Goal: Task Accomplishment & Management: Manage account settings

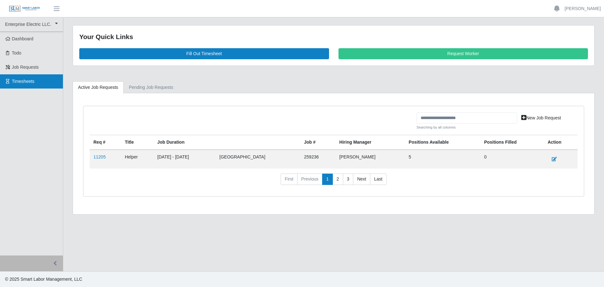
click at [20, 77] on link "Timesheets" at bounding box center [31, 81] width 63 height 14
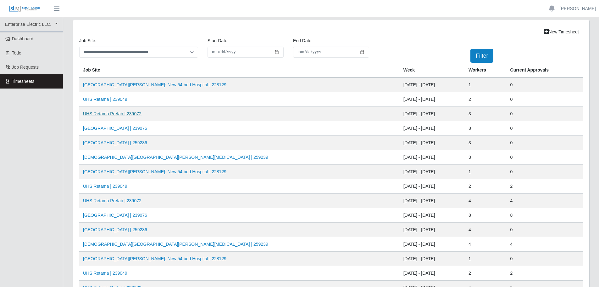
click at [101, 114] on link "UHS Retama Prefab | 239072" at bounding box center [112, 113] width 59 height 5
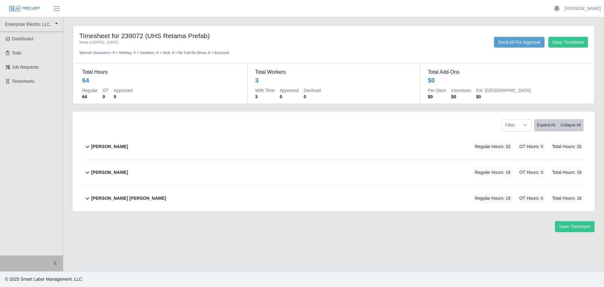
click at [111, 146] on b "[PERSON_NAME]" at bounding box center [109, 146] width 37 height 7
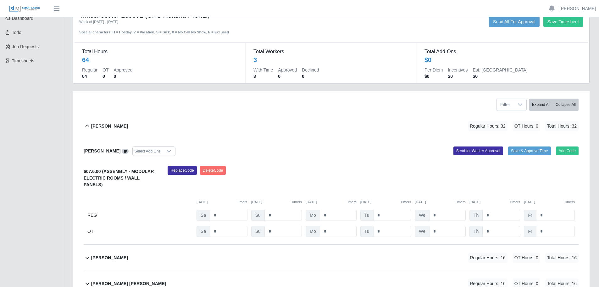
scroll to position [31, 0]
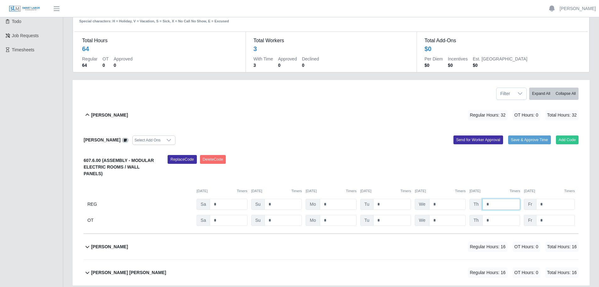
drag, startPoint x: 501, startPoint y: 197, endPoint x: 462, endPoint y: 188, distance: 40.0
click at [462, 188] on div "607.6.00 (ASSEMBLY - MODULAR ELECTRIC ROOMS / WALL PANELS) Replace Code [GEOGRA…" at bounding box center [331, 190] width 495 height 71
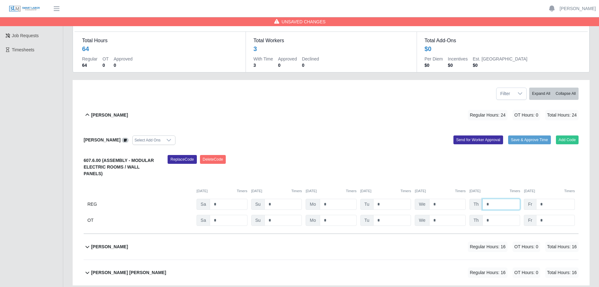
type input "*"
drag, startPoint x: 551, startPoint y: 198, endPoint x: 522, endPoint y: 189, distance: 30.2
click at [522, 189] on div "607.6.00 (ASSEMBLY - MODULAR ELECTRIC ROOMS / WALL PANELS) Replace Code Delete …" at bounding box center [331, 190] width 495 height 71
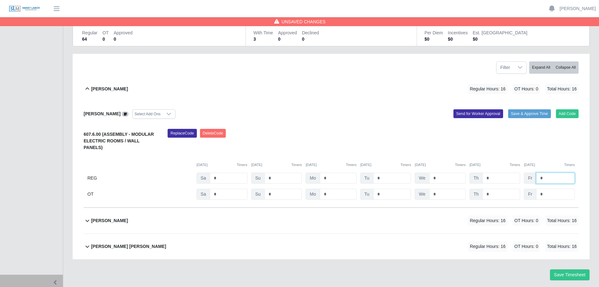
scroll to position [70, 0]
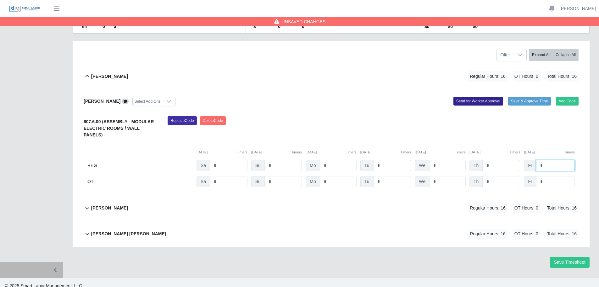
type input "*"
click at [474, 99] on button "Send for Worker Approval" at bounding box center [479, 101] width 50 height 9
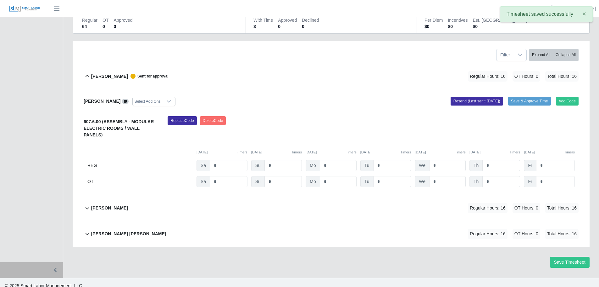
click at [109, 205] on b "[PERSON_NAME]" at bounding box center [109, 208] width 37 height 7
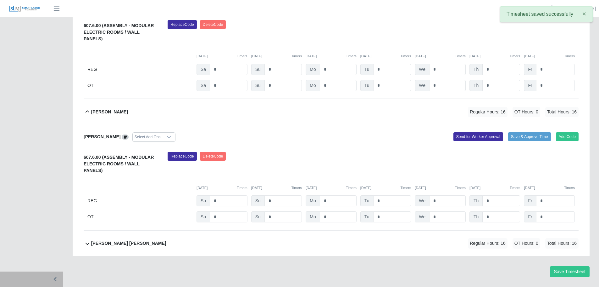
scroll to position [169, 0]
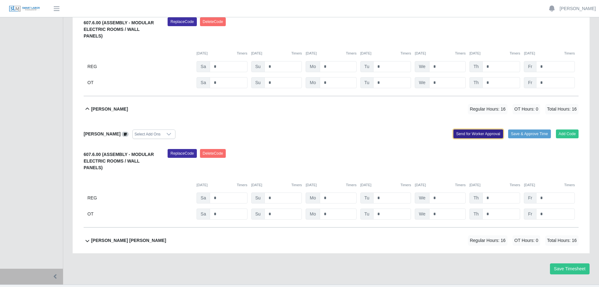
click at [471, 129] on button "Send for Worker Approval" at bounding box center [479, 133] width 50 height 9
click at [137, 235] on div "[PERSON_NAME] [PERSON_NAME]" at bounding box center [128, 240] width 75 height 10
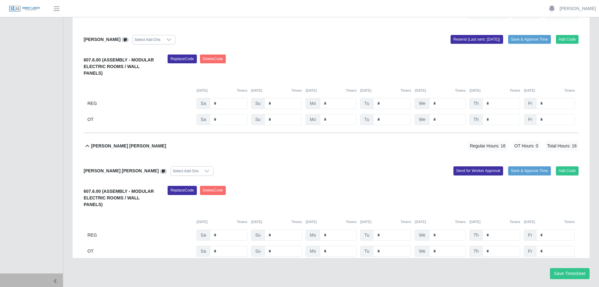
scroll to position [268, 0]
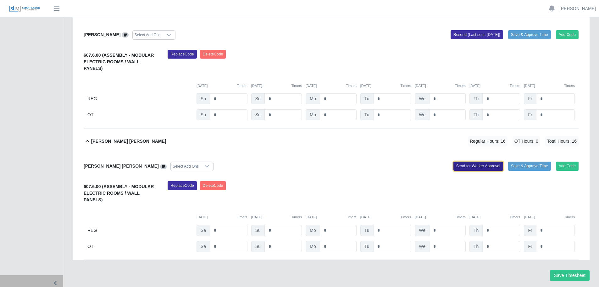
click at [471, 161] on button "Send for Worker Approval" at bounding box center [479, 165] width 50 height 9
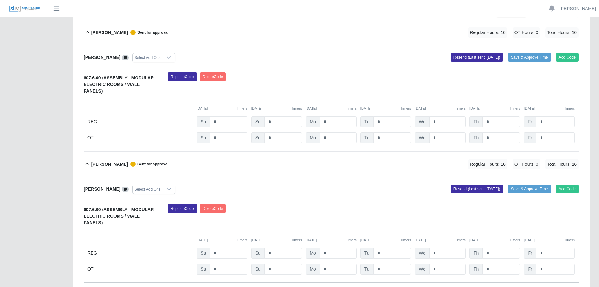
scroll to position [0, 0]
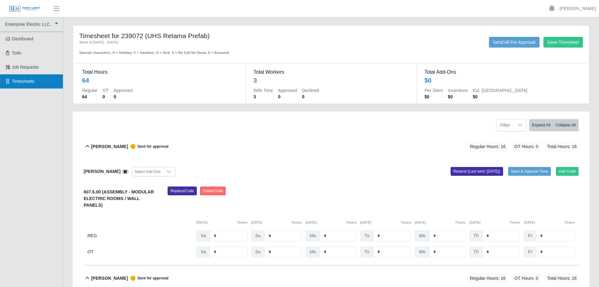
click at [20, 83] on span "Timesheets" at bounding box center [23, 81] width 23 height 5
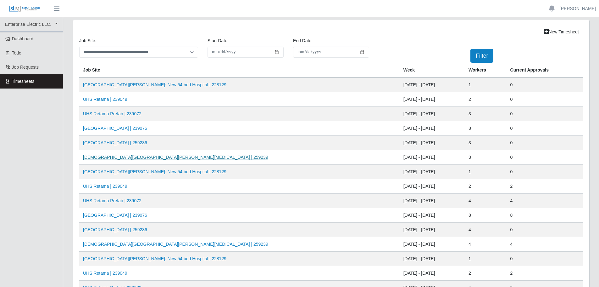
click at [126, 158] on link "Methodist Westover Hills ICU | 259239" at bounding box center [175, 157] width 185 height 5
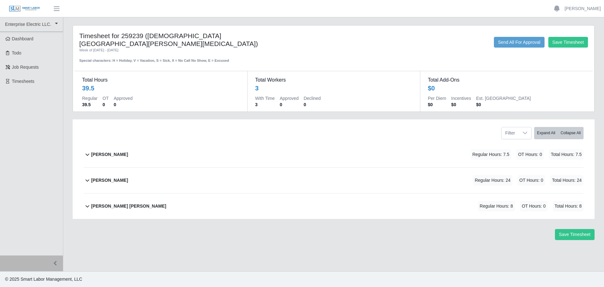
click at [96, 151] on b "[PERSON_NAME]" at bounding box center [109, 154] width 37 height 7
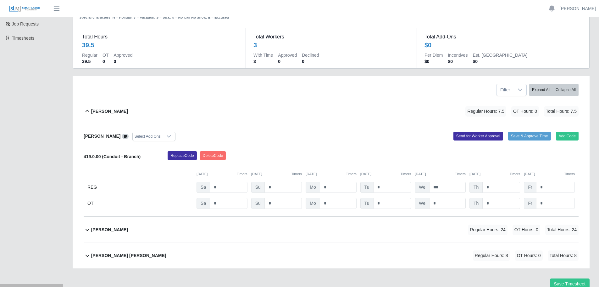
scroll to position [63, 0]
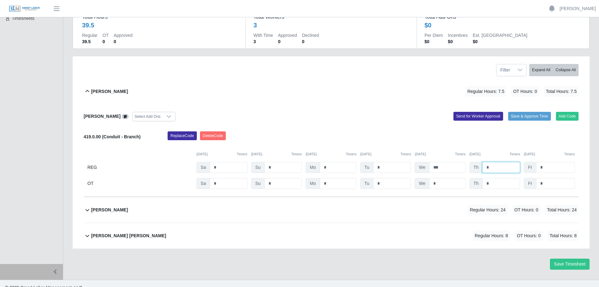
drag, startPoint x: 498, startPoint y: 159, endPoint x: 469, endPoint y: 156, distance: 29.1
click at [470, 162] on div "Th *" at bounding box center [495, 167] width 51 height 11
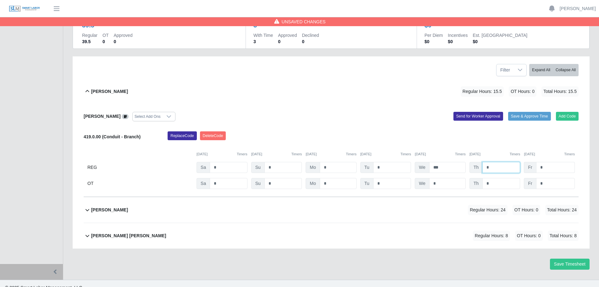
type input "*"
drag, startPoint x: 550, startPoint y: 158, endPoint x: 525, endPoint y: 153, distance: 25.6
click at [525, 153] on div "419.0.00 (Conduit - Branch) Replace Code [GEOGRAPHIC_DATA] Code [DATE] Timers […" at bounding box center [331, 160] width 495 height 58
type input "*"
click at [487, 133] on div "Replace Code [GEOGRAPHIC_DATA] Code" at bounding box center [373, 137] width 421 height 13
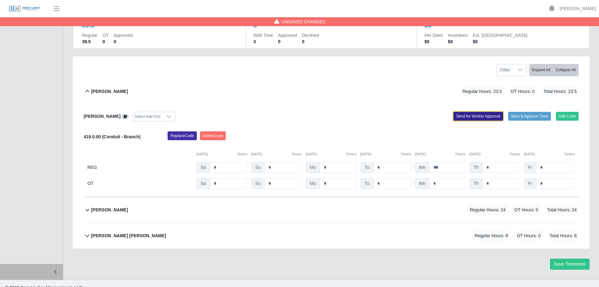
click at [477, 112] on button "Send for Worker Approval" at bounding box center [479, 116] width 50 height 9
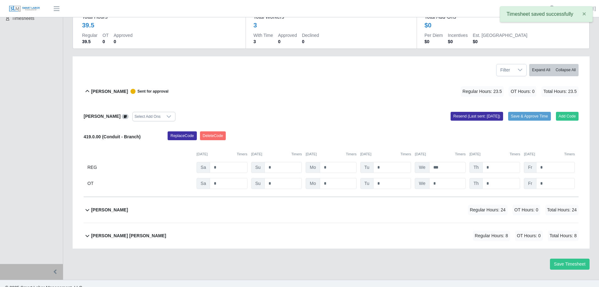
drag, startPoint x: 104, startPoint y: 202, endPoint x: 109, endPoint y: 202, distance: 5.0
click at [104, 206] on b "[PERSON_NAME]" at bounding box center [109, 209] width 37 height 7
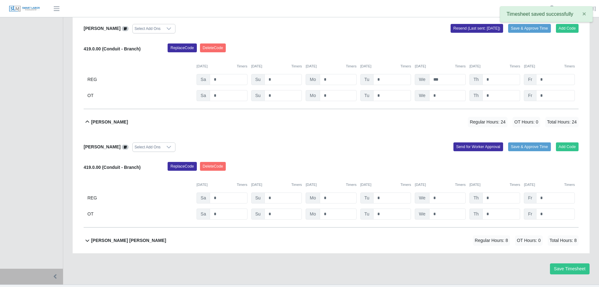
scroll to position [155, 0]
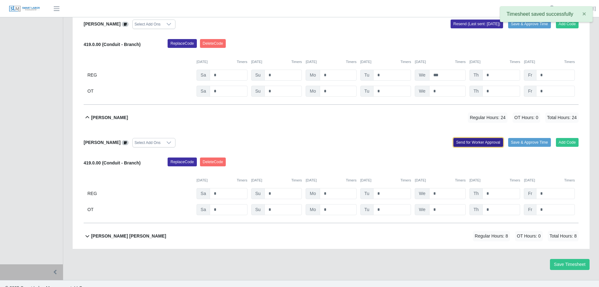
click at [487, 138] on button "Send for Worker Approval" at bounding box center [479, 142] width 50 height 9
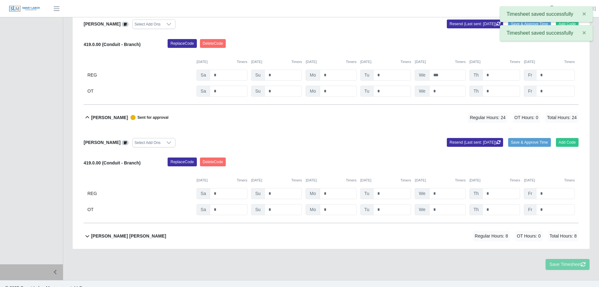
scroll to position [156, 0]
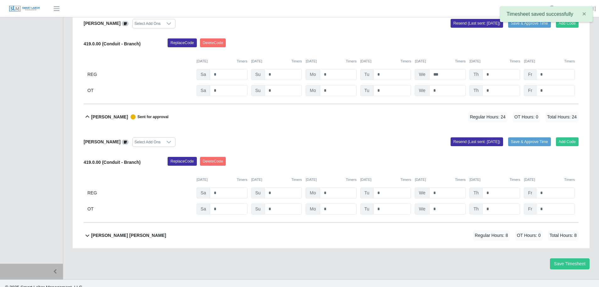
click at [133, 232] on b "[PERSON_NAME] [PERSON_NAME]" at bounding box center [128, 235] width 75 height 7
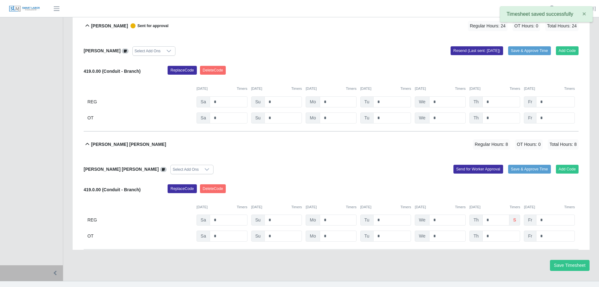
scroll to position [248, 0]
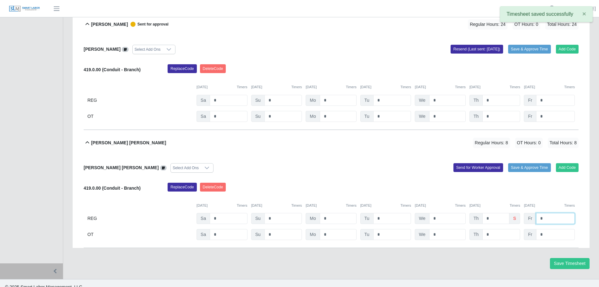
drag, startPoint x: 550, startPoint y: 210, endPoint x: 528, endPoint y: 208, distance: 22.4
click at [528, 213] on div "Fr *" at bounding box center [549, 218] width 51 height 11
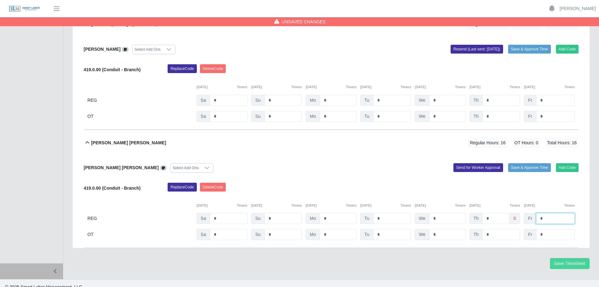
type input "*"
click at [564, 258] on button "Save Timesheet" at bounding box center [570, 263] width 40 height 11
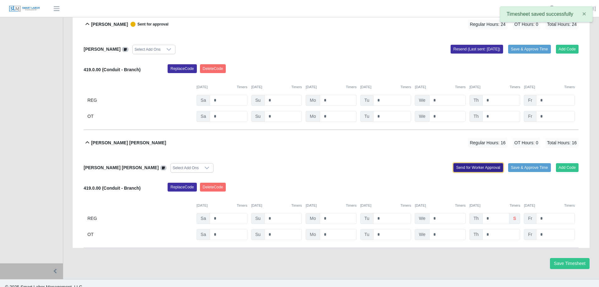
click at [478, 163] on button "Send for Worker Approval" at bounding box center [479, 167] width 50 height 9
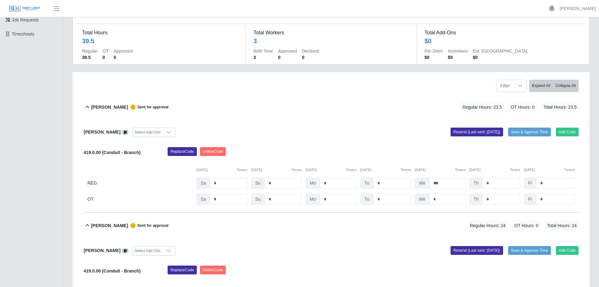
scroll to position [31, 0]
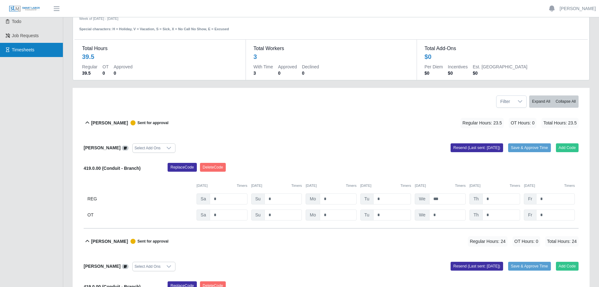
click at [23, 52] on span "Timesheets" at bounding box center [23, 49] width 23 height 5
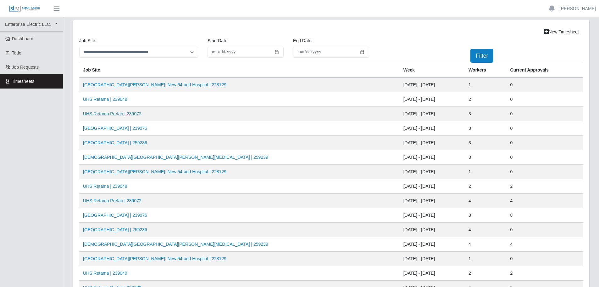
click at [114, 115] on link "UHS Retama Prefab | 239072" at bounding box center [112, 113] width 59 height 5
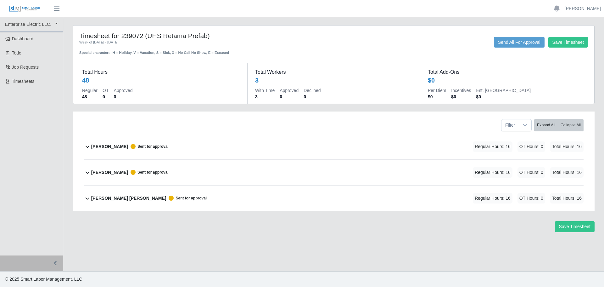
click at [102, 146] on b "[PERSON_NAME]" at bounding box center [109, 146] width 37 height 7
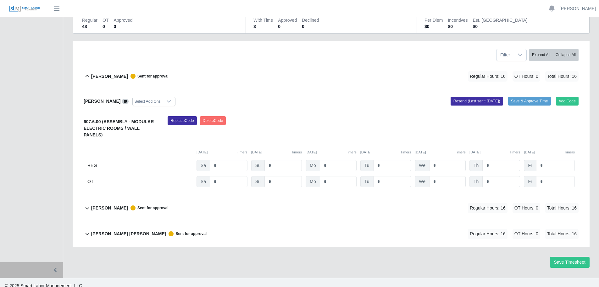
click at [109, 205] on b "[PERSON_NAME]" at bounding box center [109, 208] width 37 height 7
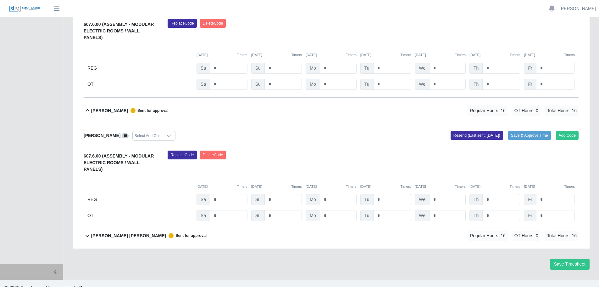
scroll to position [169, 0]
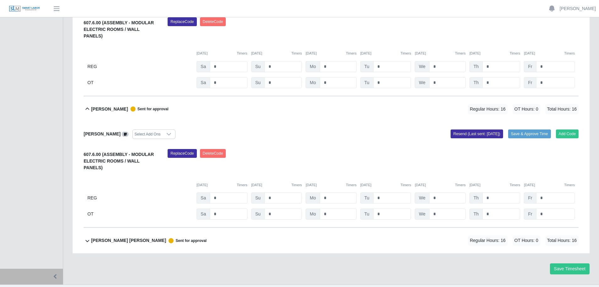
click at [110, 237] on b "[PERSON_NAME] [PERSON_NAME]" at bounding box center [128, 240] width 75 height 7
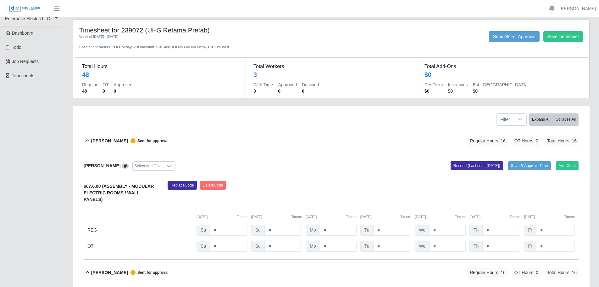
scroll to position [0, 0]
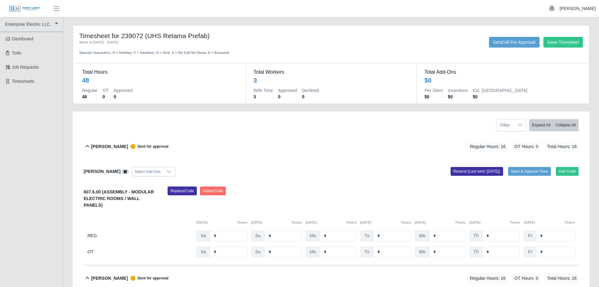
click at [578, 8] on link "[PERSON_NAME]" at bounding box center [578, 8] width 36 height 7
click at [566, 45] on link "Logout" at bounding box center [570, 43] width 57 height 13
